Goal: Task Accomplishment & Management: Manage account settings

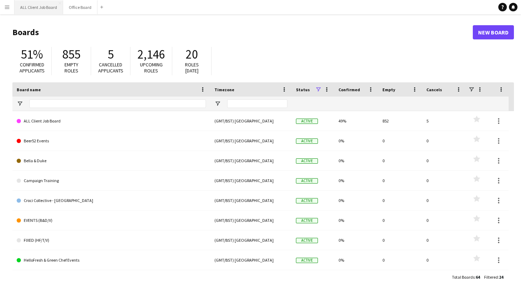
click at [51, 14] on div "ALL Client Job Board Close Office Board Close Add" at bounding box center [60, 7] width 92 height 14
click at [49, 8] on button "ALL Client Job Board Close" at bounding box center [39, 7] width 49 height 14
click at [37, 6] on button "ALL Client Job Board Close" at bounding box center [39, 7] width 49 height 14
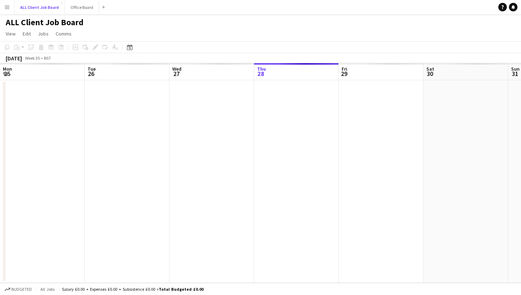
scroll to position [0, 170]
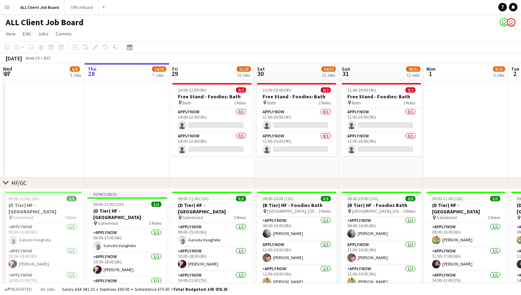
click at [132, 133] on app-date-cell at bounding box center [127, 128] width 85 height 97
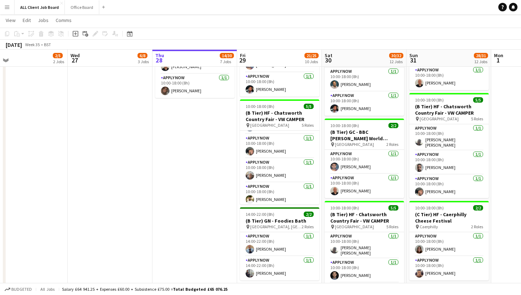
scroll to position [47, 0]
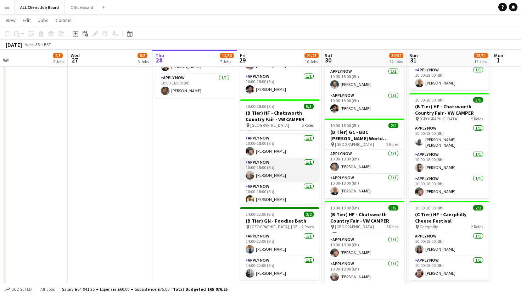
click at [277, 164] on app-card-role "APPLY NOW [DATE] 10:00-18:00 (8h) [PERSON_NAME]" at bounding box center [279, 170] width 79 height 24
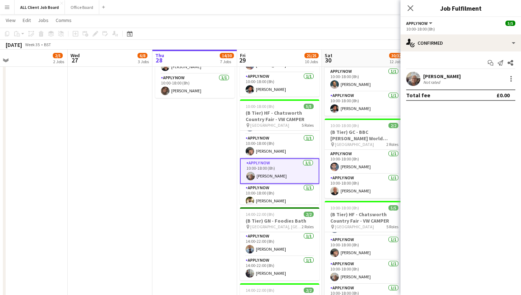
scroll to position [48, 0]
click at [435, 77] on div "[PERSON_NAME]" at bounding box center [443, 76] width 38 height 6
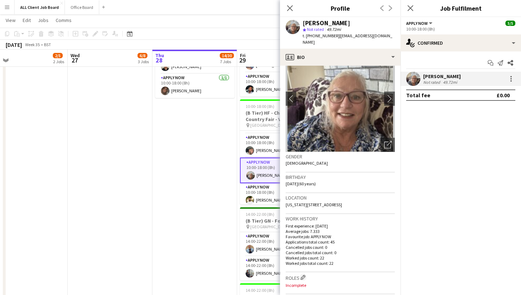
scroll to position [27, 0]
drag, startPoint x: 357, startPoint y: 197, endPoint x: 351, endPoint y: 195, distance: 6.5
click at [342, 201] on span "[US_STATE][STREET_ADDRESS]" at bounding box center [314, 203] width 56 height 5
click at [412, 8] on icon "Close pop-in" at bounding box center [410, 8] width 7 height 7
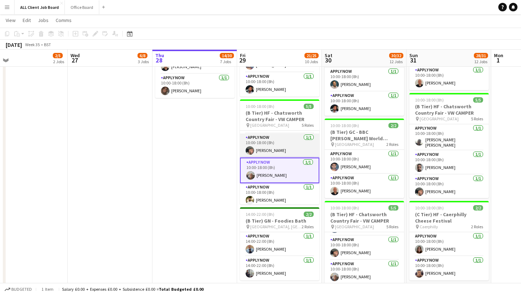
click at [275, 144] on app-card-role "APPLY NOW [DATE] 10:00-18:00 (8h) [PERSON_NAME]" at bounding box center [279, 145] width 79 height 24
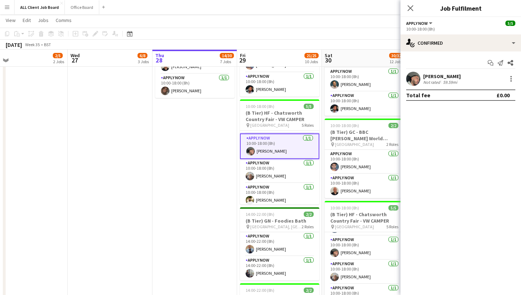
scroll to position [48, 0]
click at [411, 4] on app-icon "Close pop-in" at bounding box center [411, 8] width 10 height 10
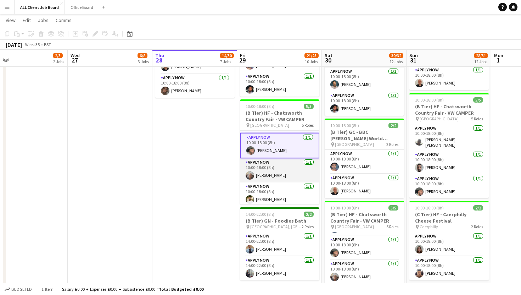
click at [272, 159] on app-card-role "APPLY NOW [DATE] 10:00-18:00 (8h) [PERSON_NAME]" at bounding box center [279, 170] width 79 height 24
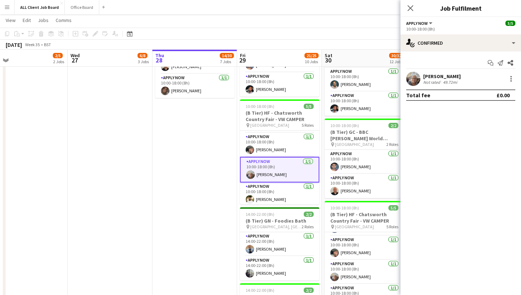
scroll to position [48, 0]
click at [406, 8] on app-icon "Close pop-in" at bounding box center [411, 8] width 10 height 10
